Goal: Manage account settings

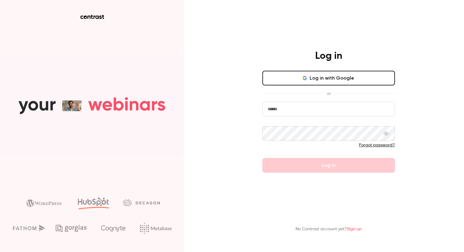
click at [294, 77] on button "Log in with Google" at bounding box center [328, 78] width 132 height 15
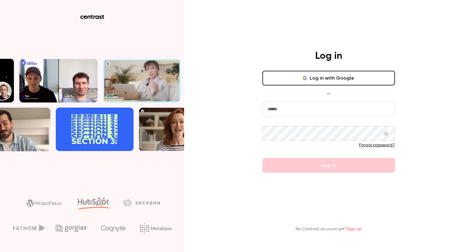
click at [288, 112] on input "email" at bounding box center [328, 109] width 132 height 15
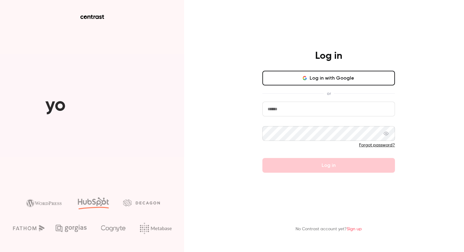
click at [288, 112] on input "email" at bounding box center [328, 109] width 132 height 15
type input "**********"
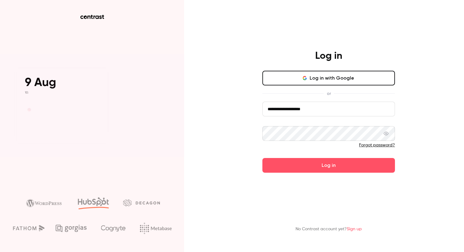
click at [385, 131] on icon at bounding box center [385, 133] width 5 height 5
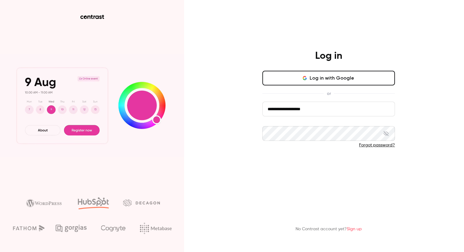
click at [337, 163] on button "Log in" at bounding box center [328, 165] width 132 height 15
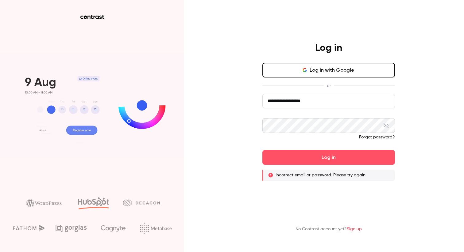
click at [342, 75] on button "Log in with Google" at bounding box center [328, 70] width 132 height 15
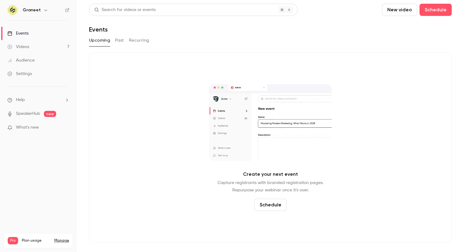
click at [22, 46] on div "Videos" at bounding box center [18, 47] width 22 height 6
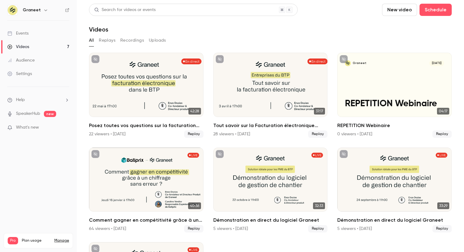
click at [32, 10] on h6 "Graneet" at bounding box center [32, 10] width 18 height 6
click at [27, 74] on div "Settings" at bounding box center [19, 74] width 25 height 6
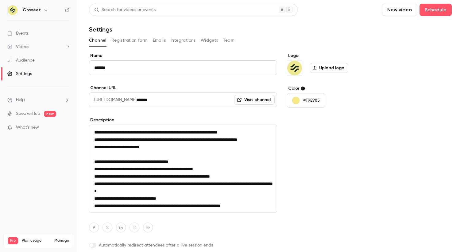
click at [32, 100] on li "Help" at bounding box center [38, 100] width 62 height 6
click at [63, 237] on div "Pro Plan usage Manage" at bounding box center [38, 240] width 61 height 7
click at [64, 239] on link "Manage" at bounding box center [61, 241] width 15 height 5
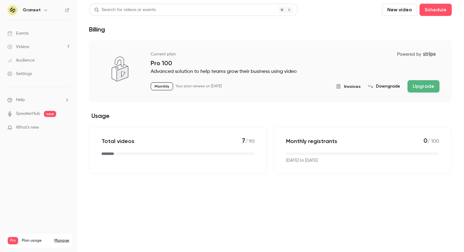
click at [351, 86] on span "Invoices" at bounding box center [352, 86] width 17 height 6
